Goal: Navigation & Orientation: Find specific page/section

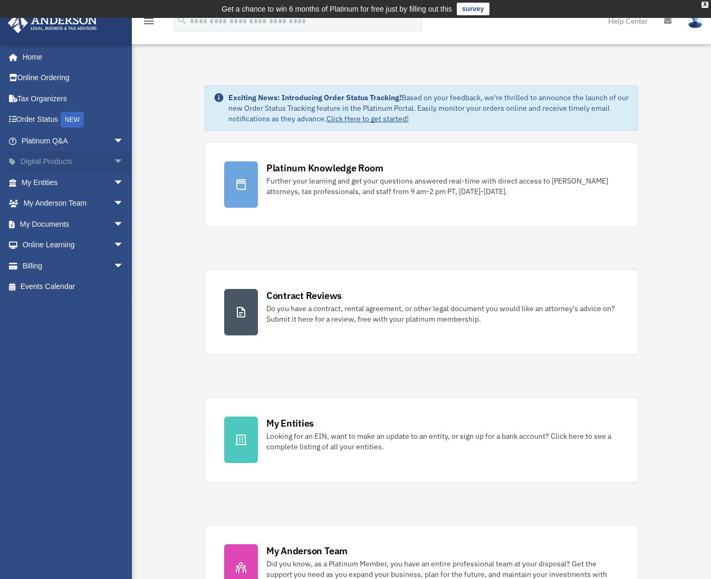
click at [40, 157] on link "Digital Products arrow_drop_down" at bounding box center [73, 161] width 132 height 21
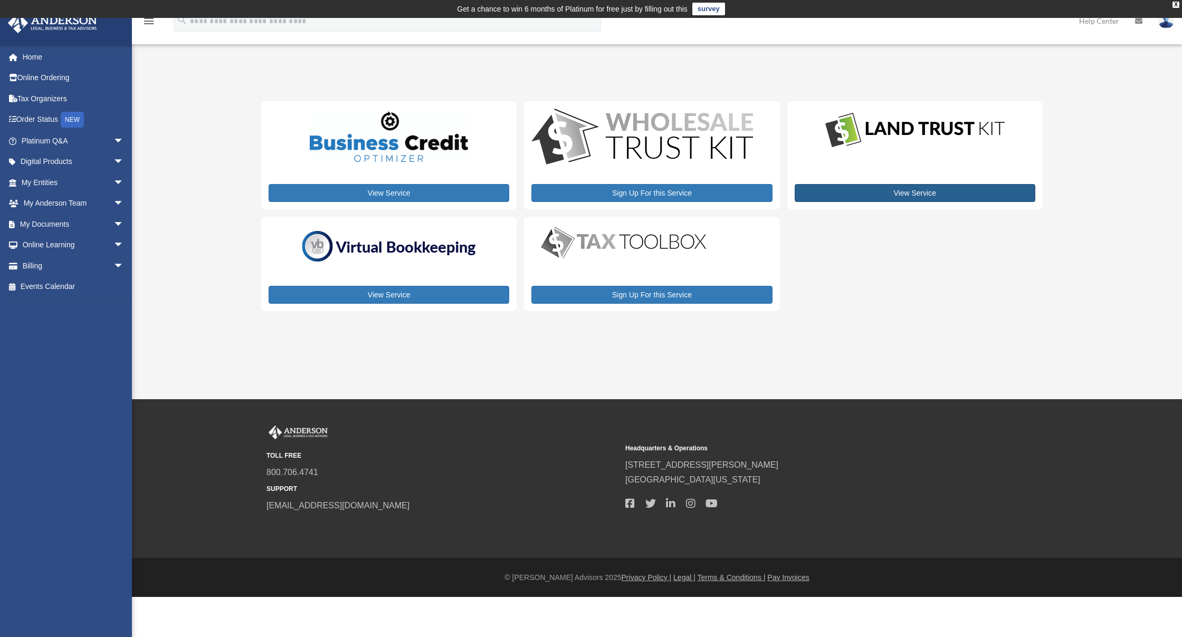
click at [711, 193] on link "View Service" at bounding box center [915, 193] width 241 height 18
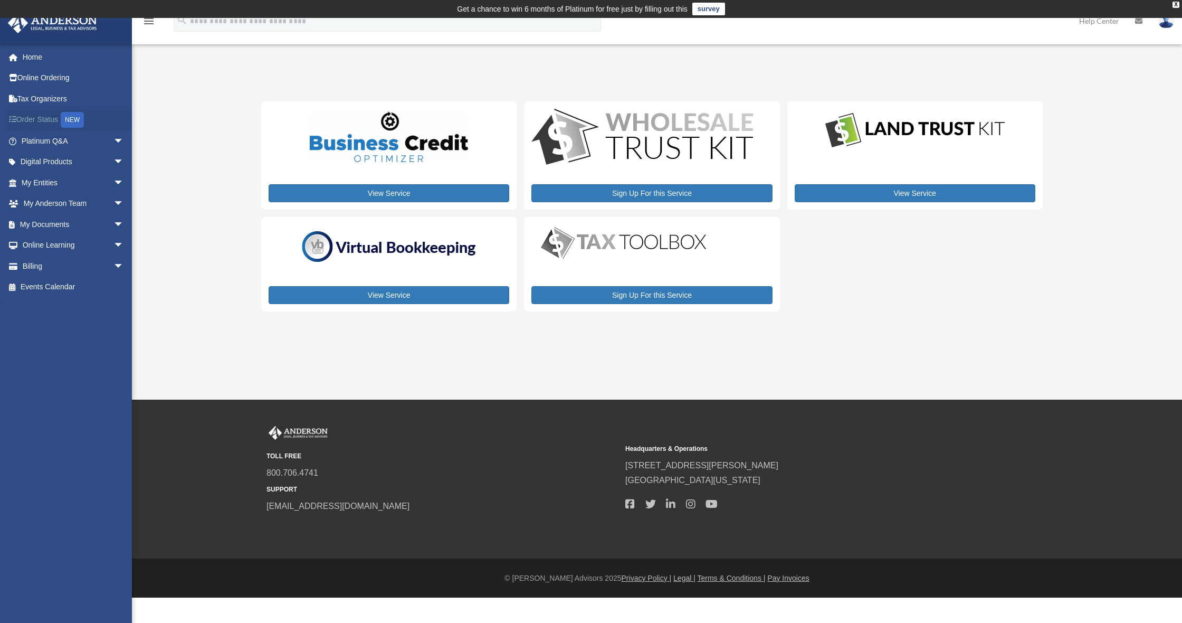
click at [47, 117] on link "Order Status NEW" at bounding box center [73, 120] width 132 height 22
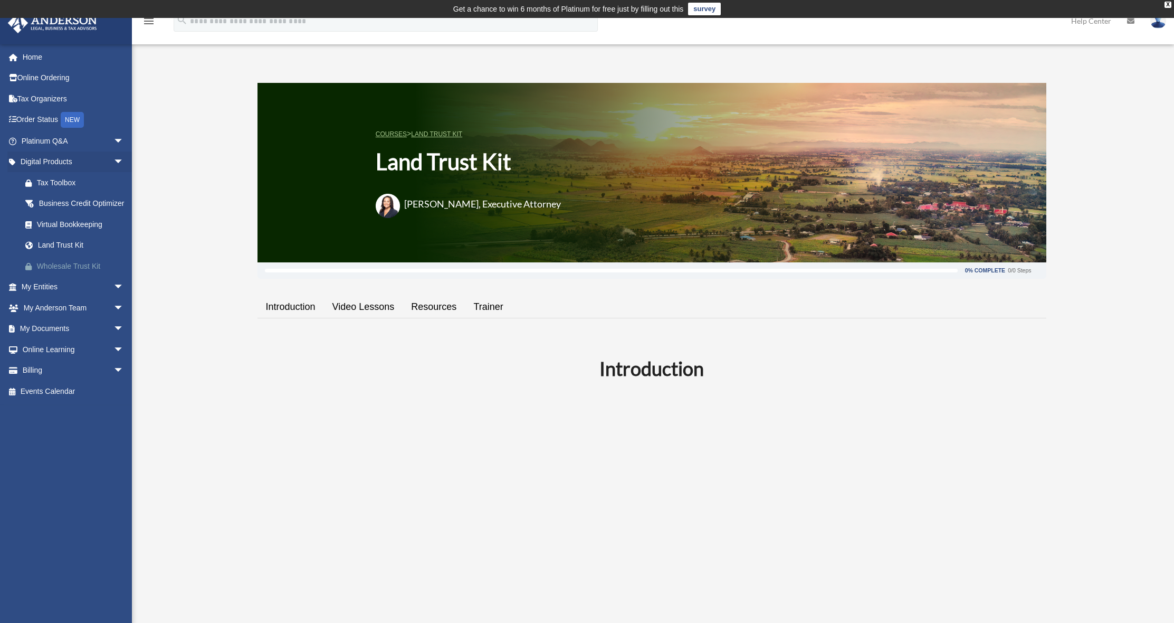
click at [99, 276] on link "Wholesale Trust Kit" at bounding box center [77, 265] width 125 height 21
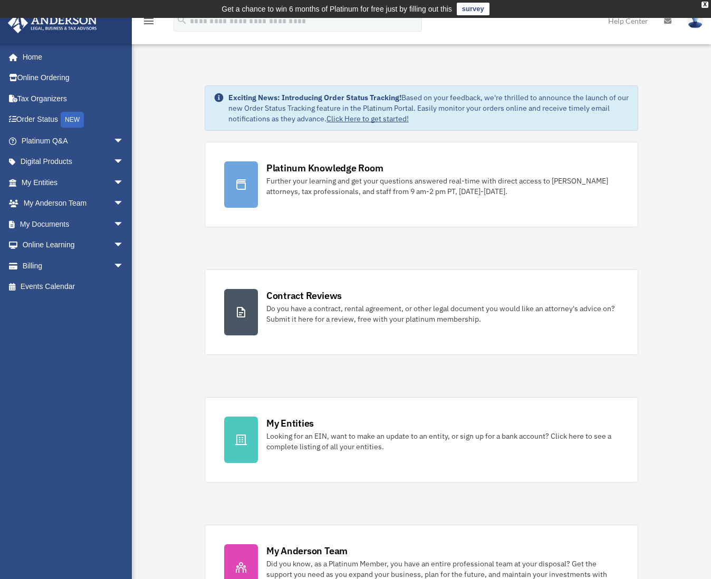
click at [696, 25] on img at bounding box center [695, 20] width 16 height 15
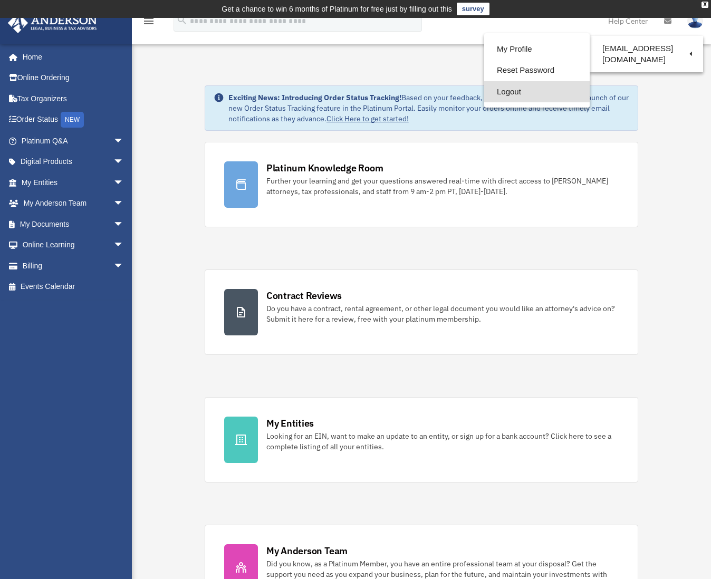
click at [508, 89] on link "Logout" at bounding box center [537, 92] width 106 height 22
